Goal: Check status: Check status

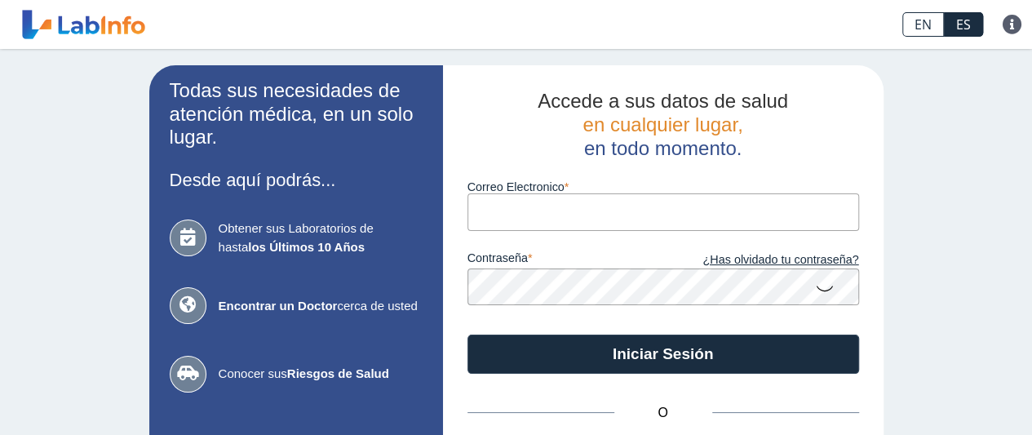
drag, startPoint x: 0, startPoint y: 0, endPoint x: 534, endPoint y: 211, distance: 574.1
click at [534, 211] on input "Correo Electronico" at bounding box center [664, 211] width 392 height 37
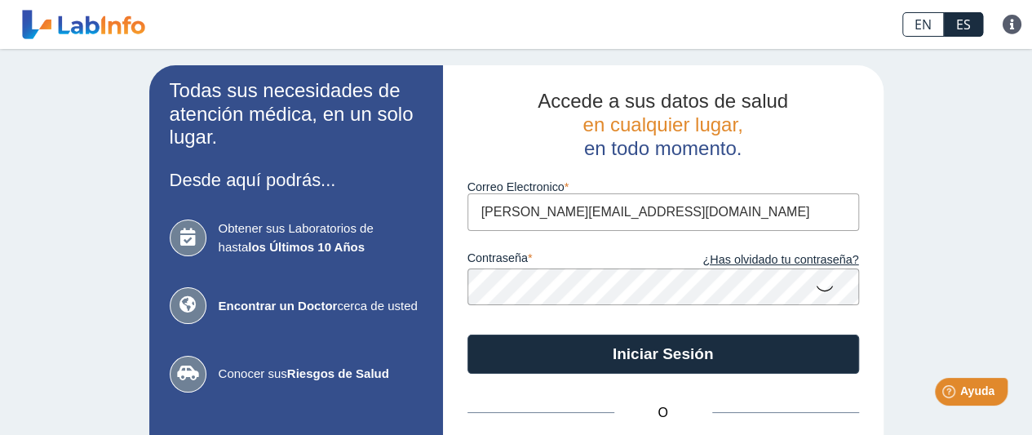
type input "[PERSON_NAME][EMAIL_ADDRESS][DOMAIN_NAME]"
click at [468, 335] on button "Iniciar Sesión" at bounding box center [664, 354] width 392 height 39
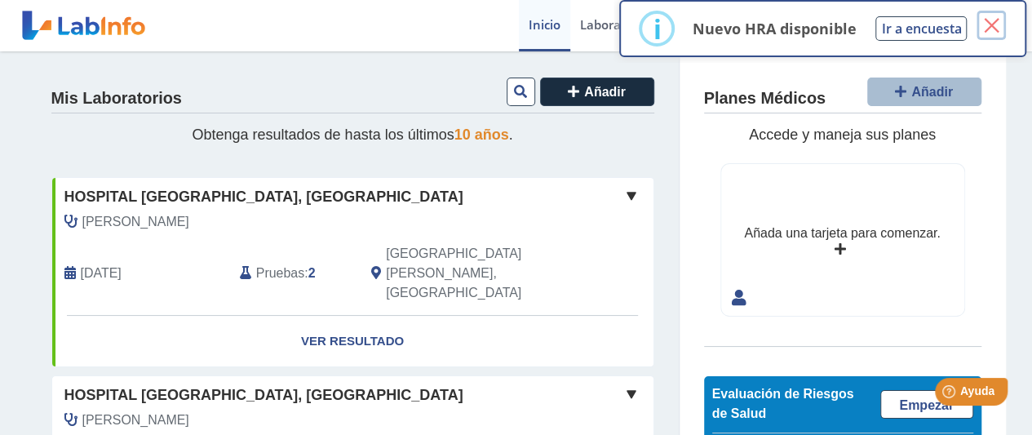
click at [997, 24] on button "×" at bounding box center [991, 25] width 29 height 29
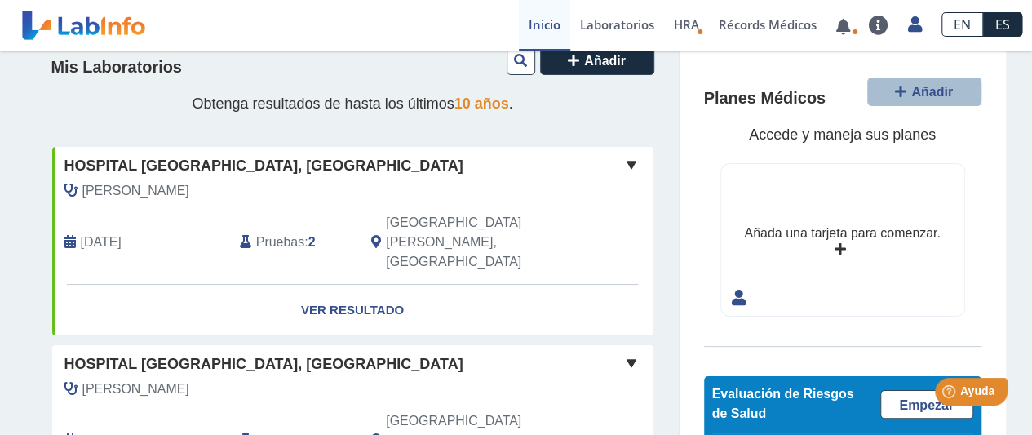
scroll to position [31, 0]
click at [300, 223] on div "Pruebas : 2" at bounding box center [293, 242] width 131 height 59
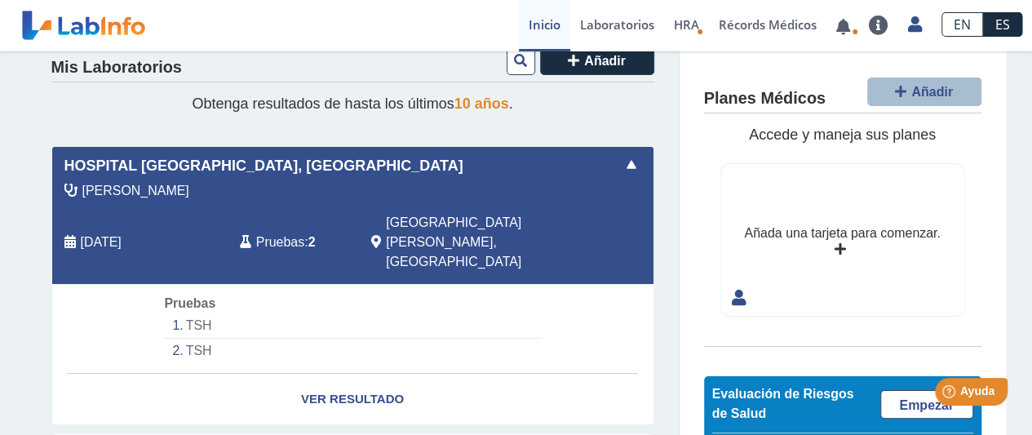
click at [300, 223] on div "Pruebas : 2" at bounding box center [293, 242] width 131 height 59
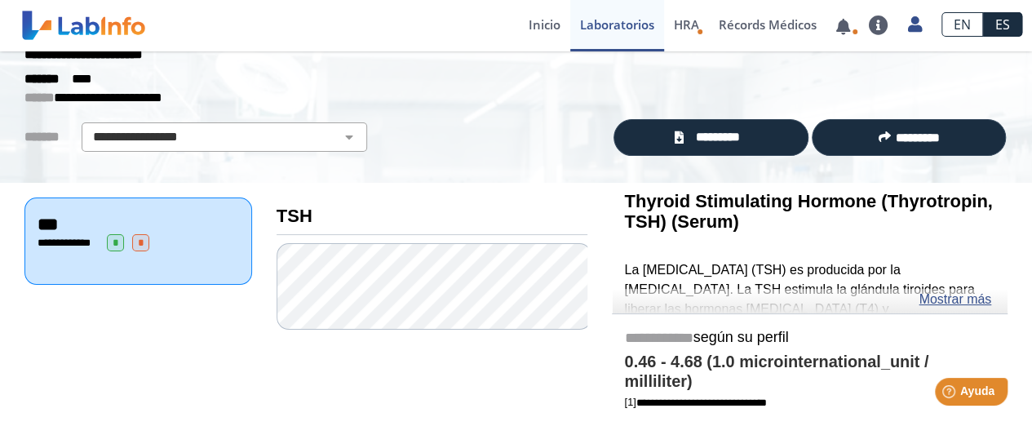
scroll to position [55, 0]
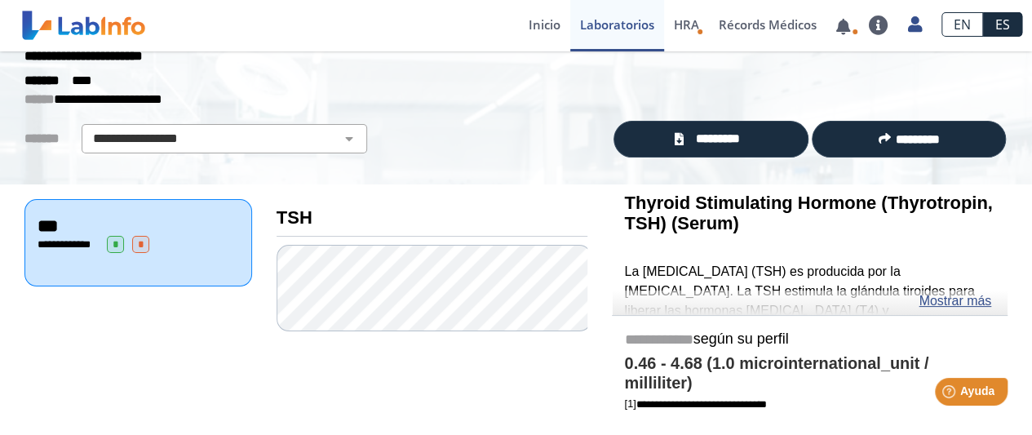
drag, startPoint x: 64, startPoint y: 241, endPoint x: 22, endPoint y: 195, distance: 61.8
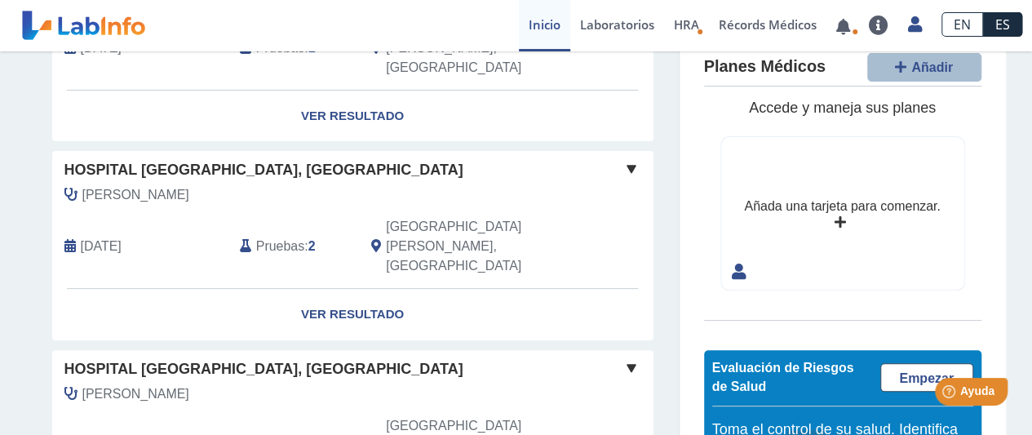
scroll to position [225, 0]
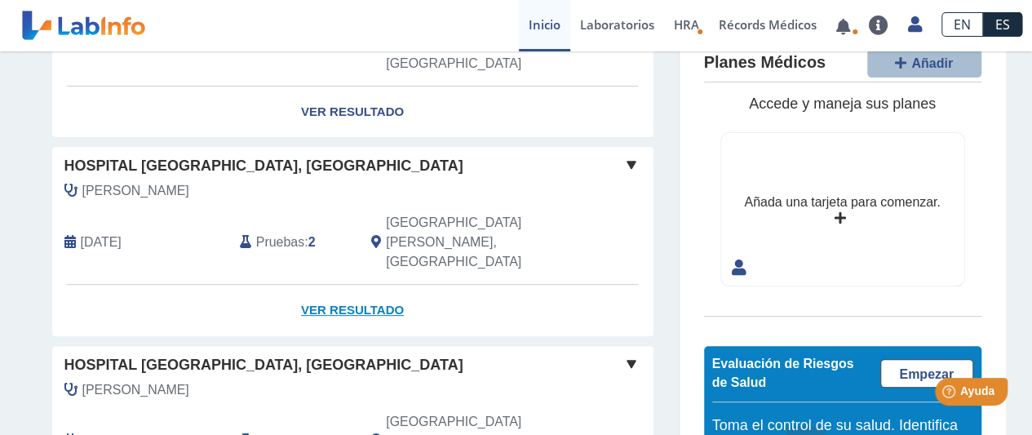
click at [371, 285] on link "Ver Resultado" at bounding box center [352, 310] width 601 height 51
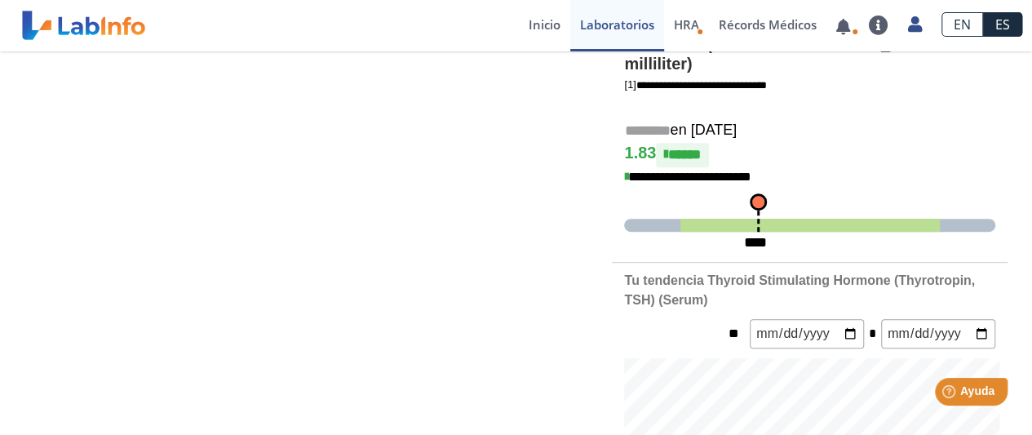
scroll to position [224, 0]
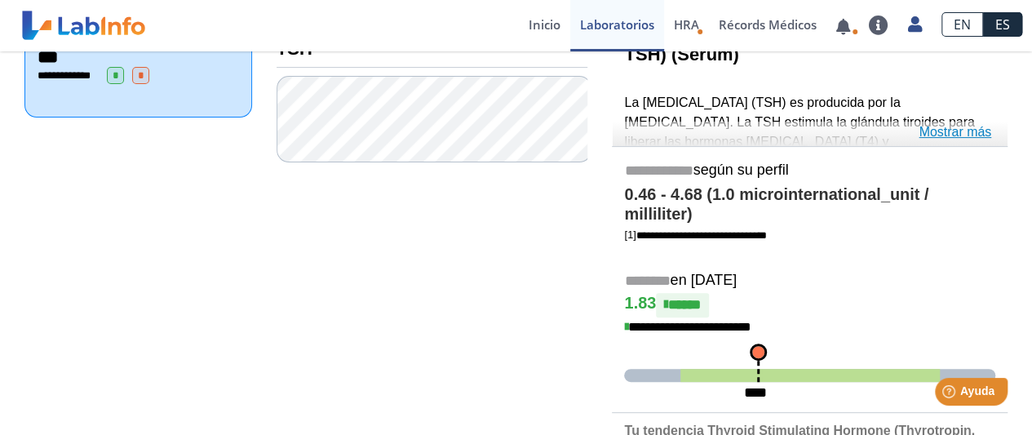
click at [952, 123] on link "Mostrar más" at bounding box center [955, 132] width 73 height 20
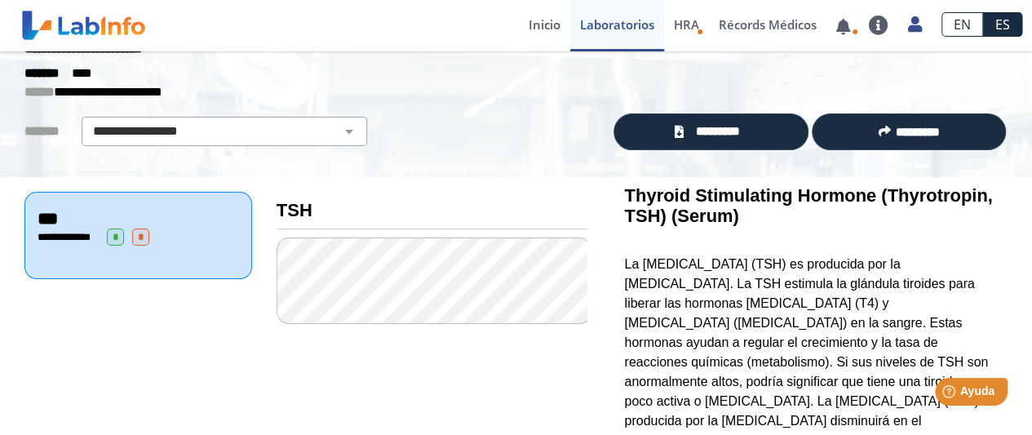
scroll to position [0, 0]
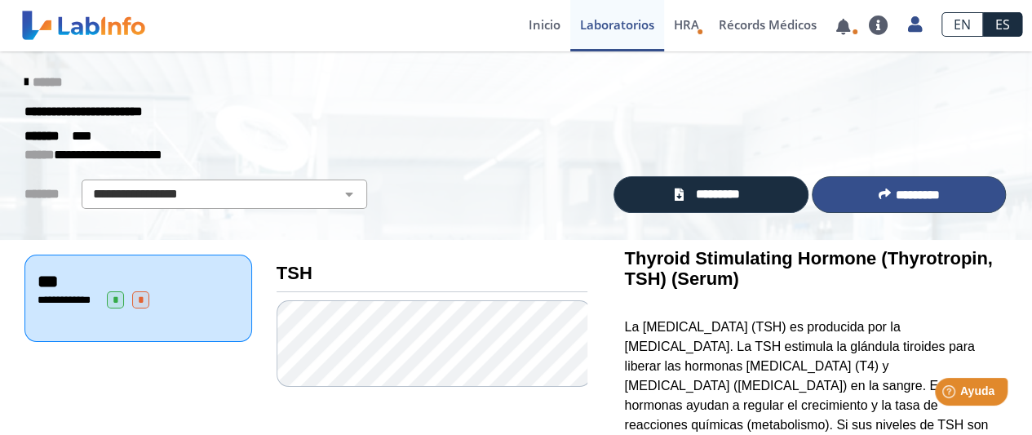
click at [878, 195] on icon at bounding box center [884, 194] width 12 height 12
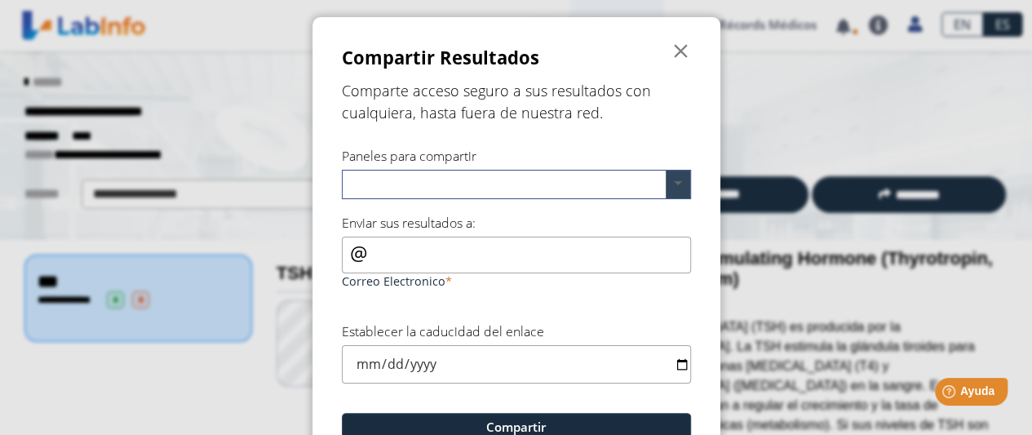
drag, startPoint x: 677, startPoint y: 166, endPoint x: 674, endPoint y: 180, distance: 15.0
click at [674, 180] on div "Paneles para compartir" at bounding box center [516, 173] width 349 height 52
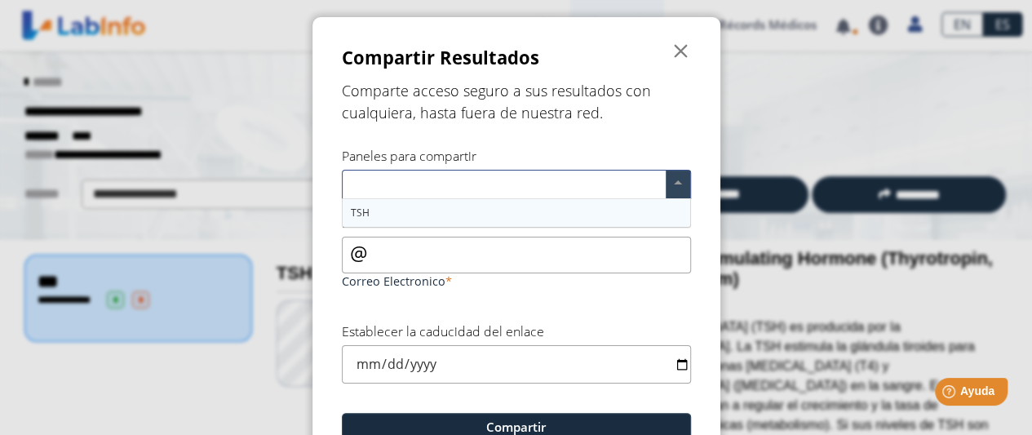
click at [674, 180] on span at bounding box center [678, 185] width 24 height 28
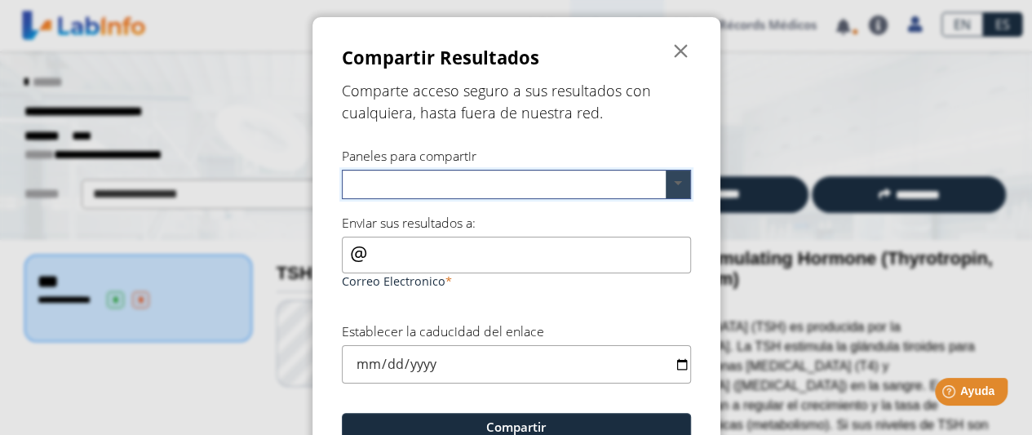
click at [674, 180] on span at bounding box center [678, 185] width 24 height 28
click at [673, 57] on span "" at bounding box center [682, 52] width 20 height 20
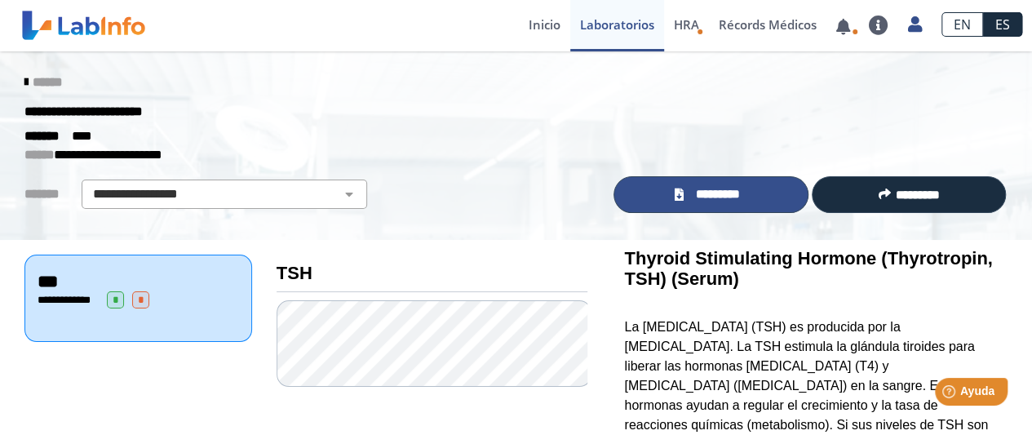
click at [748, 197] on link "*********" at bounding box center [711, 194] width 194 height 37
